Goal: Information Seeking & Learning: Learn about a topic

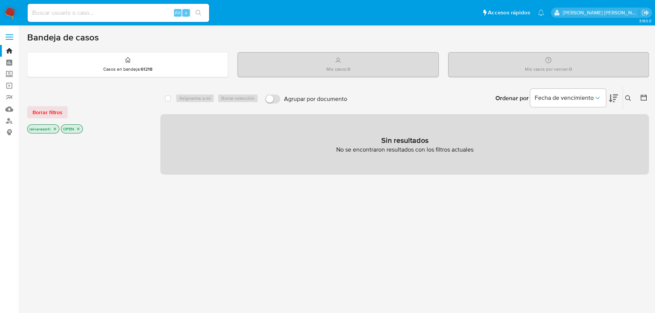
click at [102, 15] on input at bounding box center [118, 13] width 181 height 10
paste input "418187125"
type input "418187125"
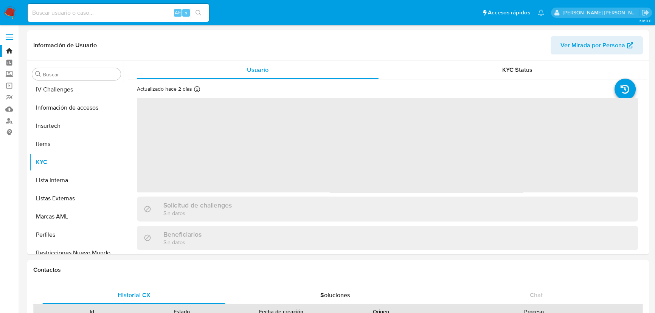
scroll to position [319, 0]
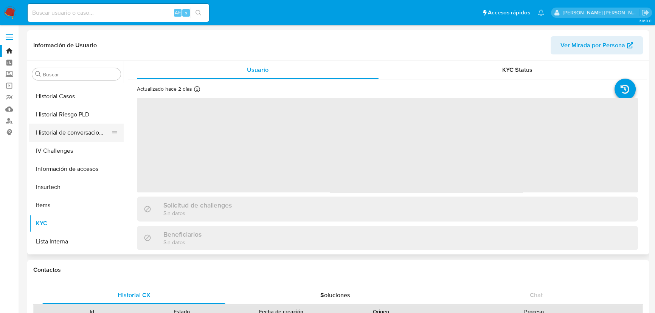
select select "10"
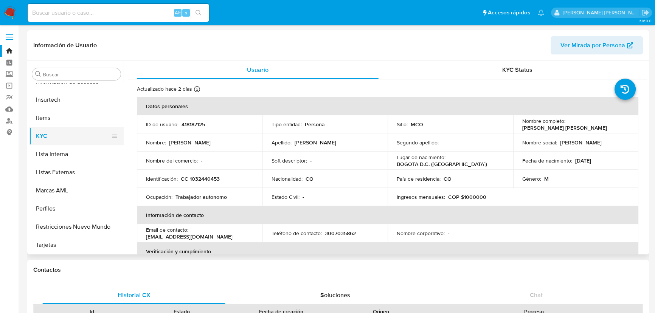
scroll to position [34, 0]
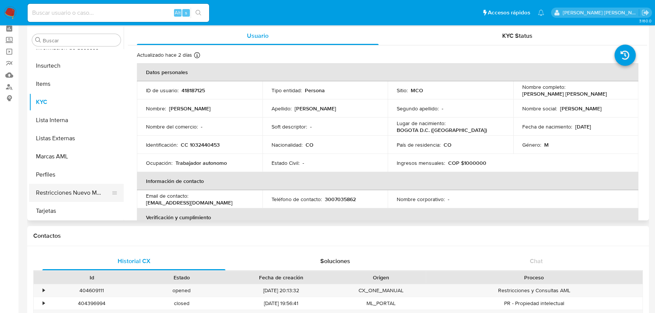
click at [75, 188] on button "Restricciones Nuevo Mundo" at bounding box center [73, 193] width 88 height 18
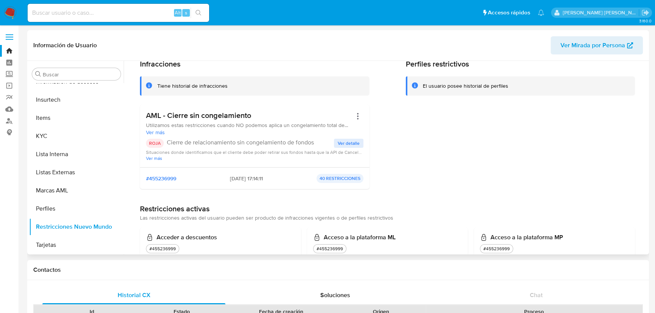
click at [352, 142] on span "Ver detalle" at bounding box center [349, 143] width 22 height 8
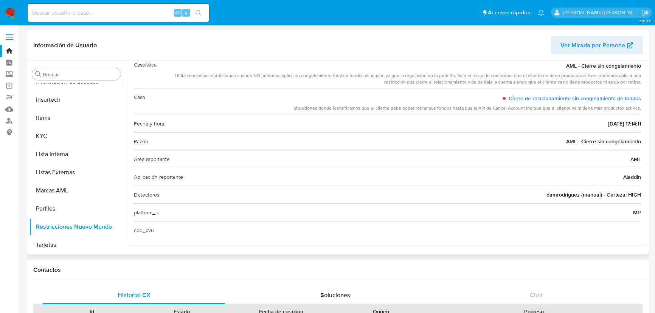
scroll to position [0, 0]
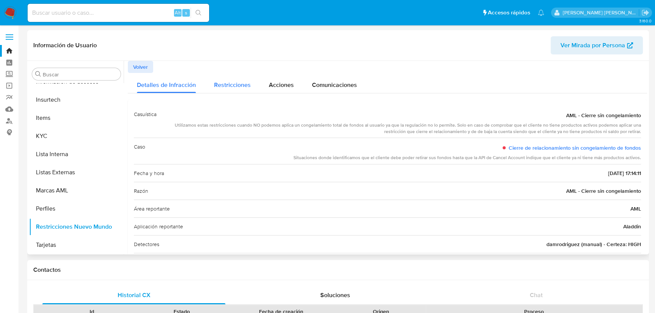
click at [238, 87] on span "Restricciones" at bounding box center [232, 85] width 37 height 9
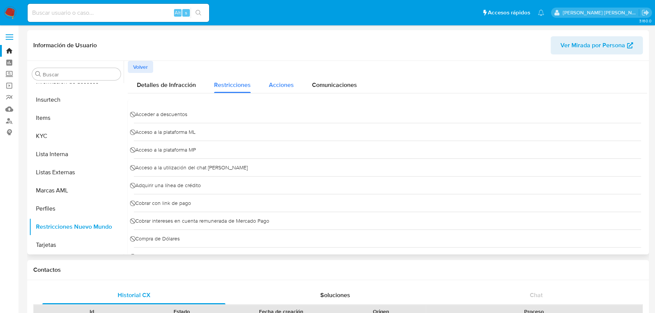
click at [281, 91] on div "Acciones" at bounding box center [281, 83] width 25 height 20
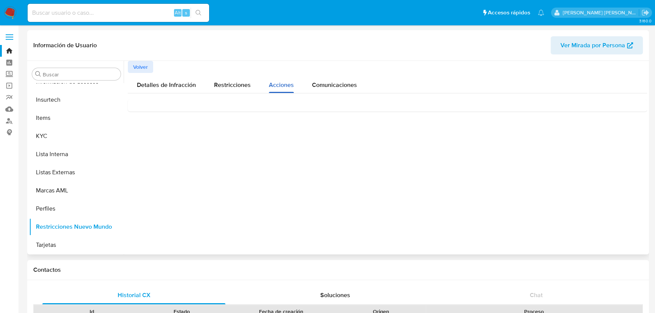
click at [280, 89] on div "Acciones" at bounding box center [281, 83] width 25 height 20
click at [335, 85] on span "Comunicaciones" at bounding box center [334, 85] width 45 height 9
click at [155, 83] on span "Detalles de Infracción" at bounding box center [166, 85] width 59 height 9
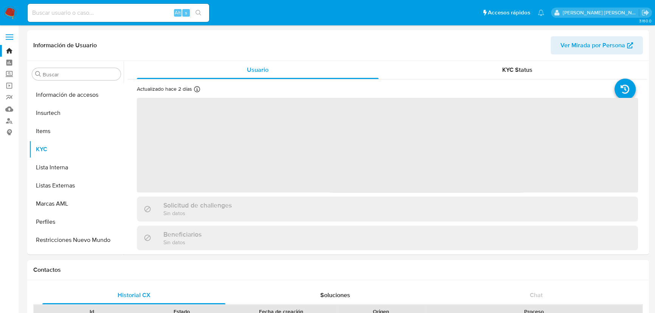
scroll to position [319, 0]
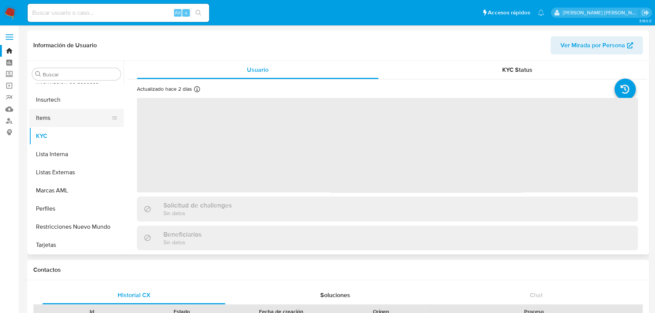
select select "10"
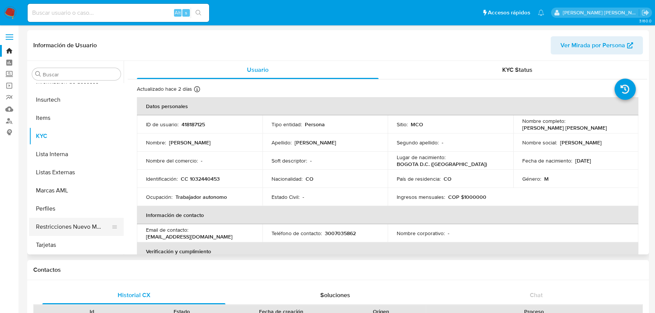
click at [77, 233] on button "Restricciones Nuevo Mundo" at bounding box center [73, 227] width 88 height 18
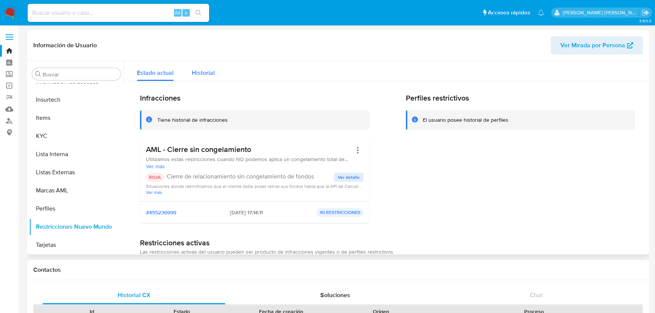
click at [214, 75] on button "Historial" at bounding box center [203, 71] width 41 height 20
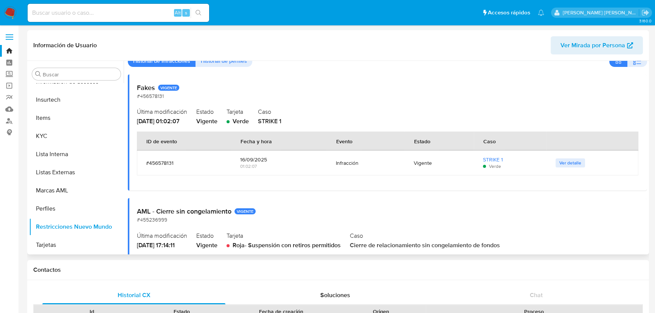
scroll to position [0, 0]
